Goal: Task Accomplishment & Management: Use online tool/utility

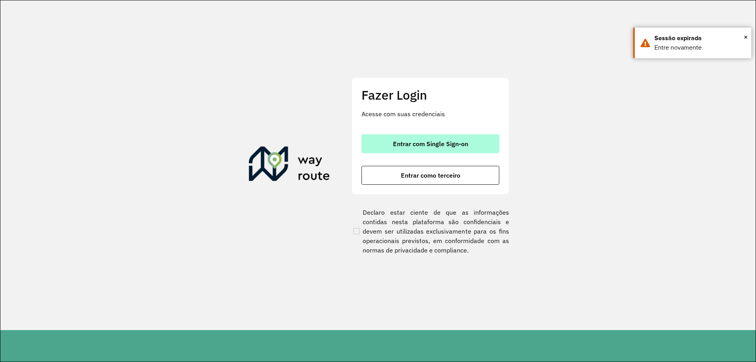
click at [458, 148] on button "Entrar com Single Sign-on" at bounding box center [430, 143] width 138 height 19
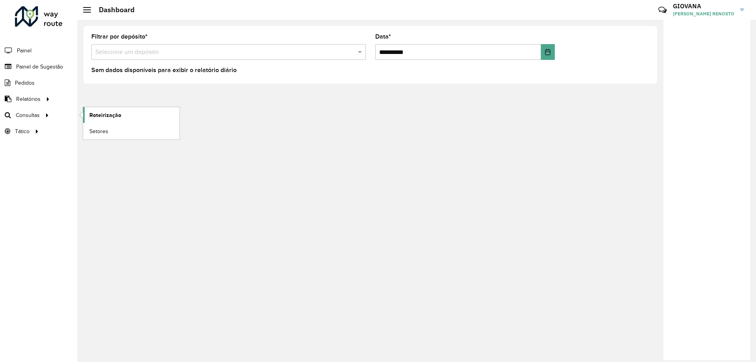
click at [115, 108] on link "Roteirização" at bounding box center [131, 115] width 96 height 16
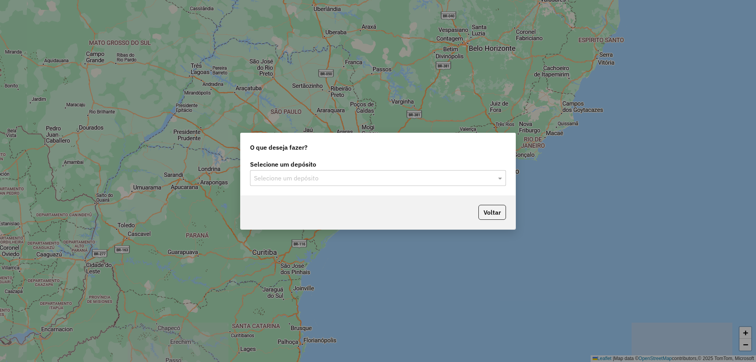
click at [328, 172] on div "Selecione um depósito" at bounding box center [378, 178] width 256 height 16
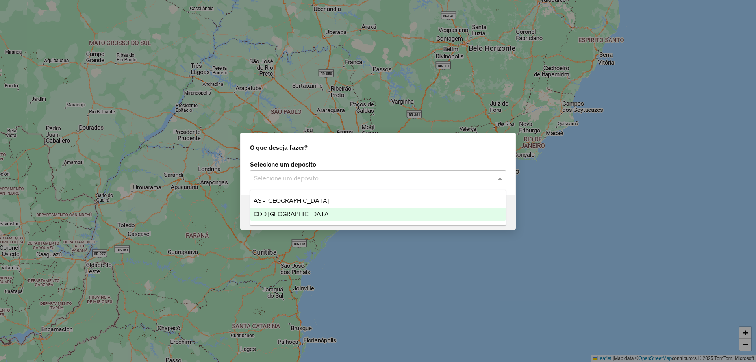
click at [304, 219] on div "CDD Florianópolis" at bounding box center [377, 213] width 255 height 13
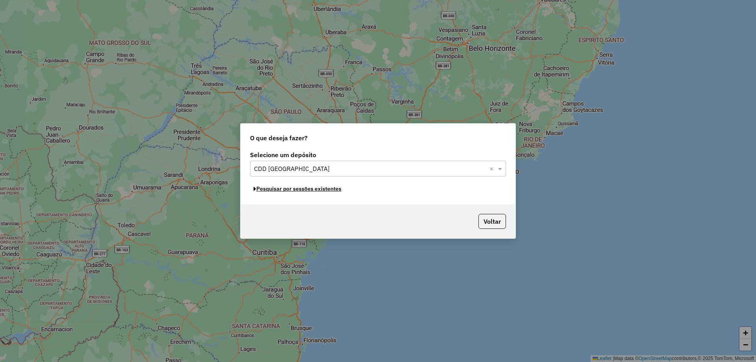
click at [342, 190] on button "Pesquisar por sessões existentes" at bounding box center [297, 189] width 95 height 12
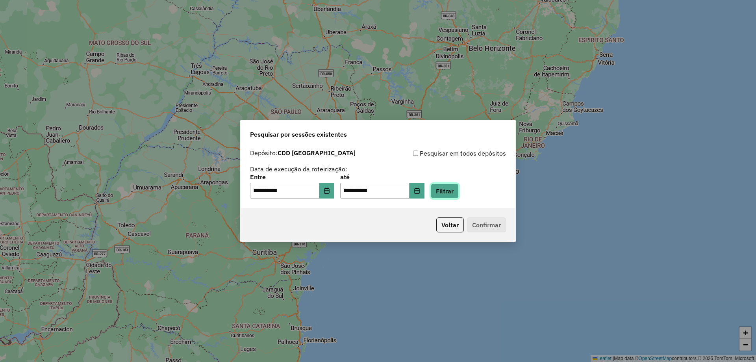
click at [454, 188] on button "Filtrar" at bounding box center [444, 190] width 28 height 15
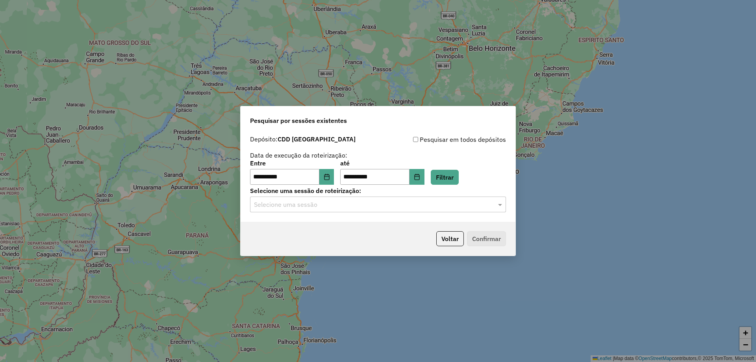
click at [331, 209] on div "Selecione uma sessão" at bounding box center [378, 204] width 256 height 16
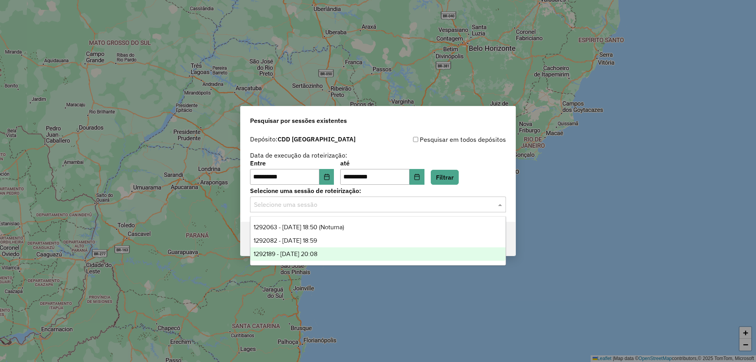
click at [297, 253] on span "1292189 - 10/10/2025 20:08" at bounding box center [285, 253] width 64 height 7
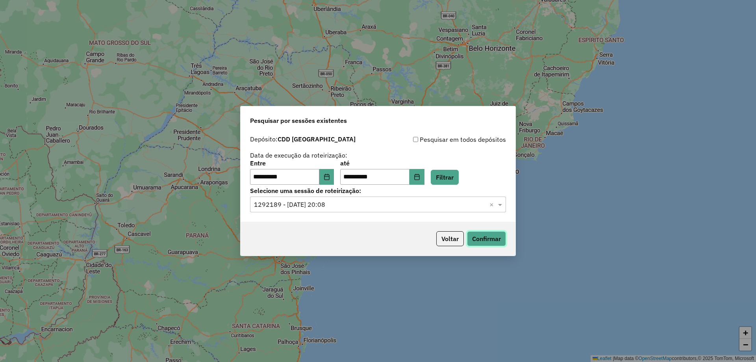
click at [485, 239] on button "Confirmar" at bounding box center [486, 238] width 39 height 15
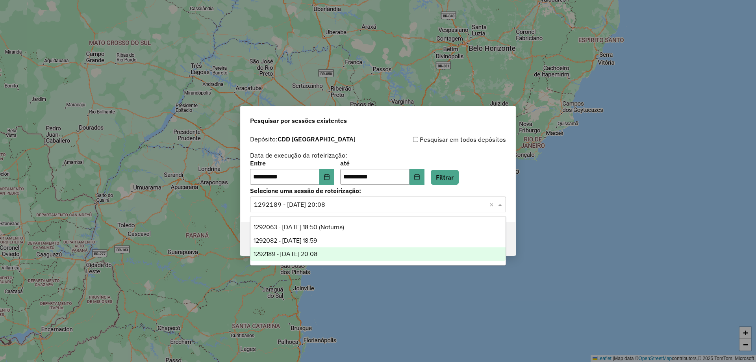
click at [393, 211] on div "Selecione uma sessão × 1292189 - 10/10/2025 20:08 ×" at bounding box center [378, 204] width 256 height 16
click at [357, 236] on div "1292082 - 10/10/2025 18:59" at bounding box center [377, 240] width 255 height 13
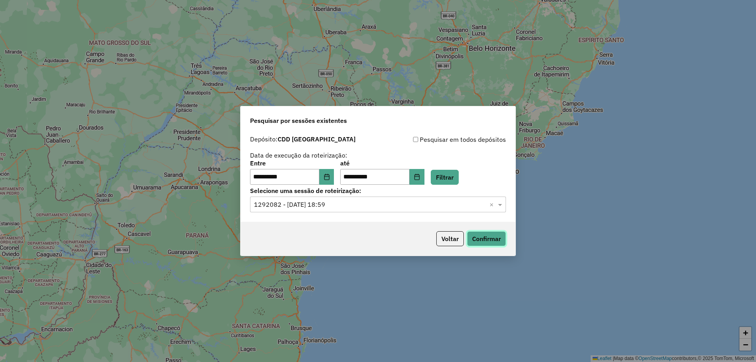
click at [493, 243] on button "Confirmar" at bounding box center [486, 238] width 39 height 15
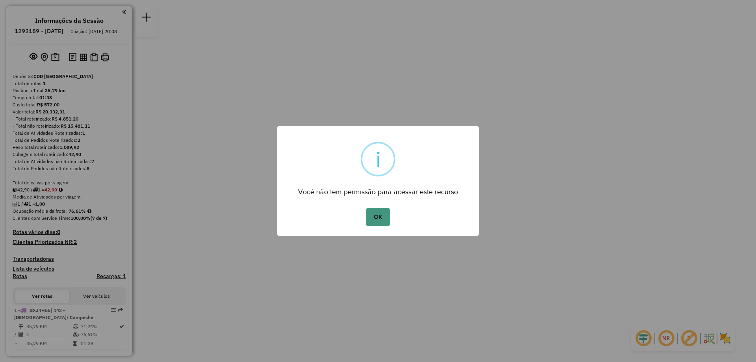
click at [370, 214] on button "OK" at bounding box center [377, 217] width 23 height 18
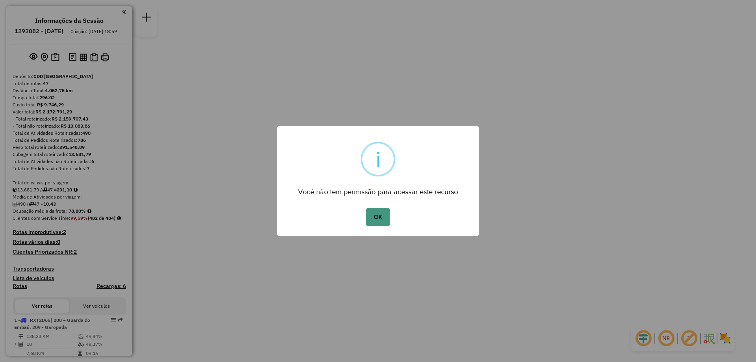
click at [379, 219] on button "OK" at bounding box center [377, 217] width 23 height 18
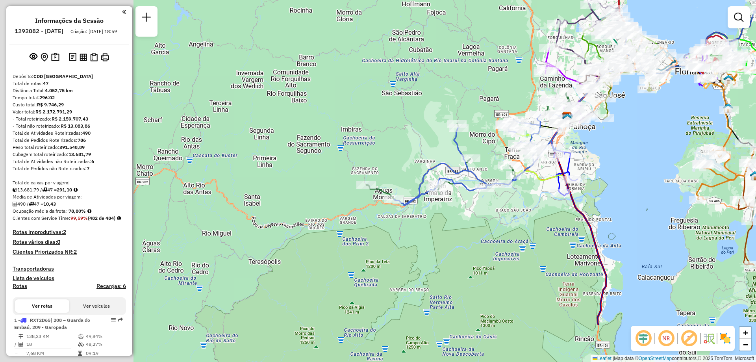
drag, startPoint x: 343, startPoint y: 286, endPoint x: 549, endPoint y: 213, distance: 218.1
click at [549, 213] on div "Janela de atendimento Grade de atendimento Capacidade Transportadoras Veículos …" at bounding box center [378, 181] width 756 height 362
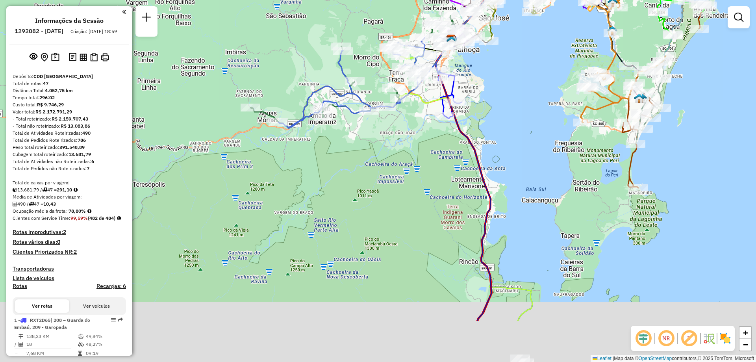
drag, startPoint x: 476, startPoint y: 224, endPoint x: 360, endPoint y: 147, distance: 139.0
click at [360, 147] on div "Janela de atendimento Grade de atendimento Capacidade Transportadoras Veículos …" at bounding box center [378, 181] width 756 height 362
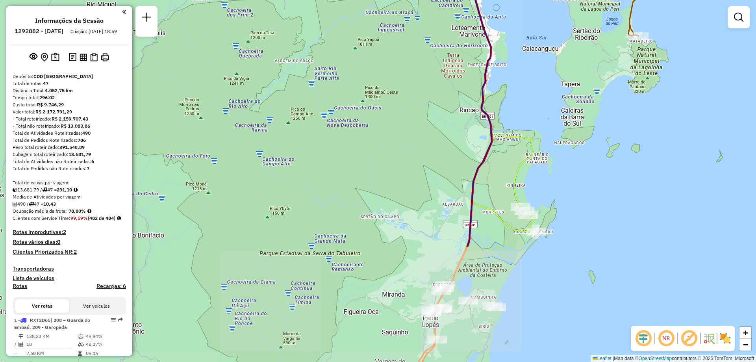
drag, startPoint x: 370, startPoint y: 200, endPoint x: 370, endPoint y: 58, distance: 142.1
click at [370, 58] on div "Janela de atendimento Grade de atendimento Capacidade Transportadoras Veículos …" at bounding box center [378, 181] width 756 height 362
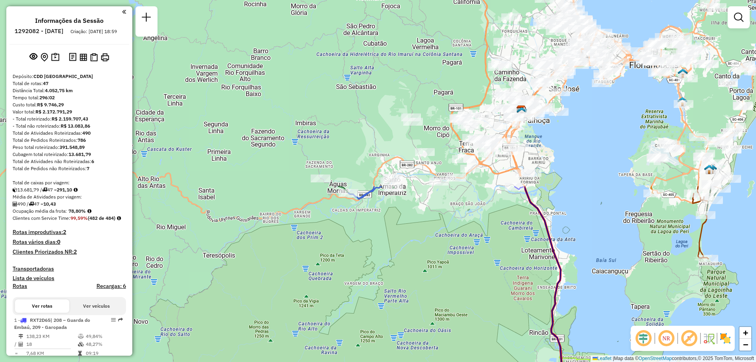
drag, startPoint x: 411, startPoint y: 123, endPoint x: 469, endPoint y: 306, distance: 192.0
click at [469, 306] on div "Janela de atendimento Grade de atendimento Capacidade Transportadoras Veículos …" at bounding box center [378, 181] width 756 height 362
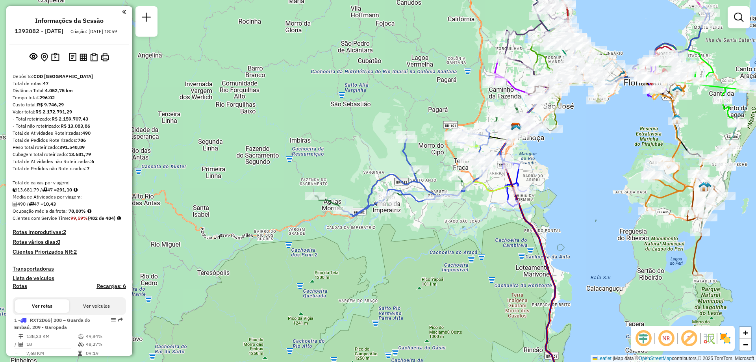
drag, startPoint x: 477, startPoint y: 220, endPoint x: 460, endPoint y: 273, distance: 56.1
click at [463, 277] on div "Janela de atendimento Grade de atendimento Capacidade Transportadoras Veículos …" at bounding box center [378, 181] width 756 height 362
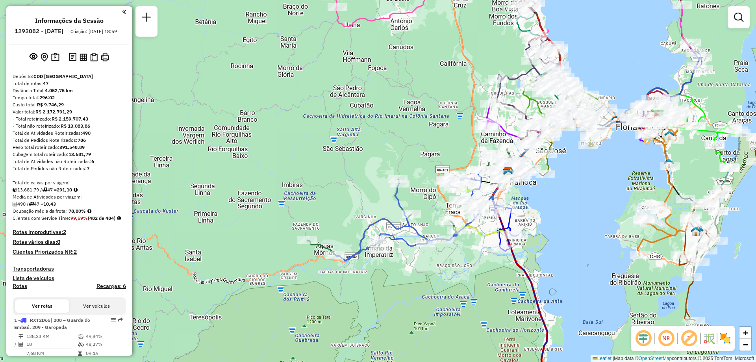
drag, startPoint x: 469, startPoint y: 244, endPoint x: 470, endPoint y: 260, distance: 16.2
click at [470, 260] on div "Janela de atendimento Grade de atendimento Capacidade Transportadoras Veículos …" at bounding box center [378, 181] width 756 height 362
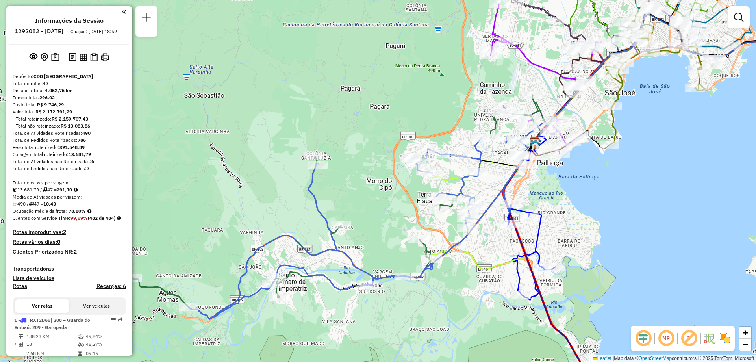
drag, startPoint x: 477, startPoint y: 292, endPoint x: 451, endPoint y: 316, distance: 34.5
click at [451, 316] on div "Janela de atendimento Grade de atendimento Capacidade Transportadoras Veículos …" at bounding box center [378, 181] width 756 height 362
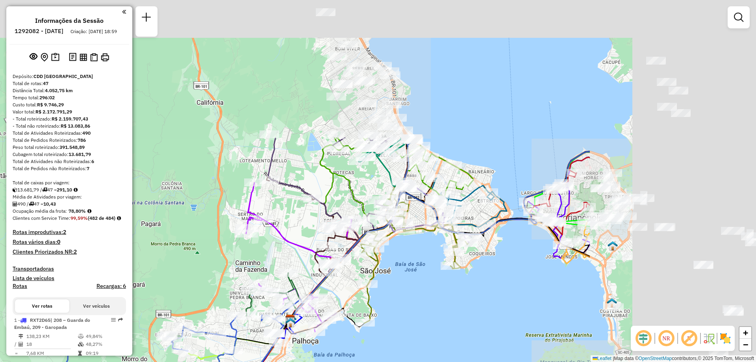
drag, startPoint x: 499, startPoint y: 172, endPoint x: 257, endPoint y: 345, distance: 297.5
click at [257, 345] on icon at bounding box center [231, 334] width 119 height 30
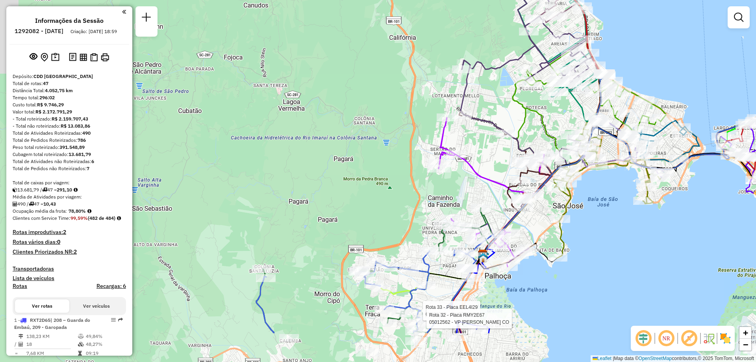
drag, startPoint x: 466, startPoint y: 302, endPoint x: 541, endPoint y: 140, distance: 178.4
click at [657, 236] on div "Rota 33 - Placa EEL4I29 05038732 - CHOPERIA Rota 32 - Placa RMY2E67 05012562 - …" at bounding box center [378, 181] width 756 height 362
